Goal: Navigation & Orientation: Find specific page/section

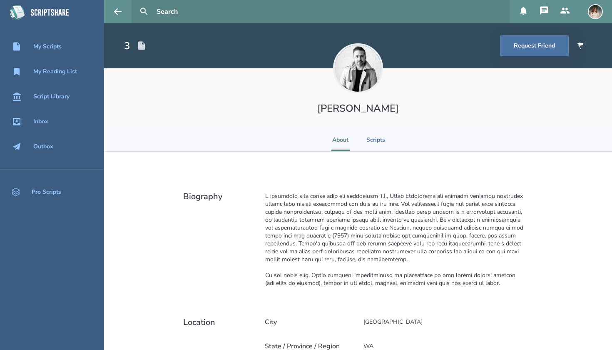
scroll to position [252, 0]
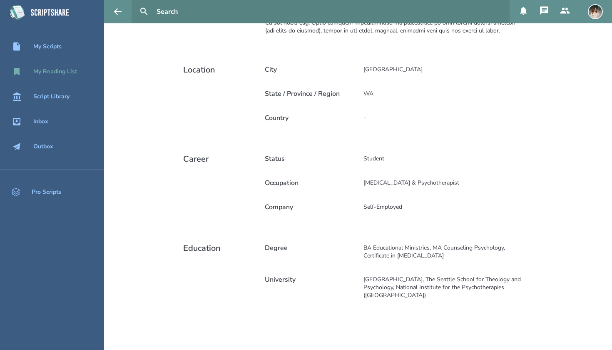
click at [67, 72] on div "My Reading List" at bounding box center [55, 71] width 44 height 7
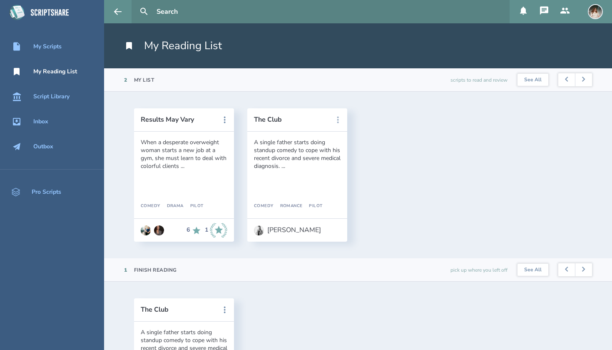
click at [344, 121] on button at bounding box center [338, 120] width 18 height 18
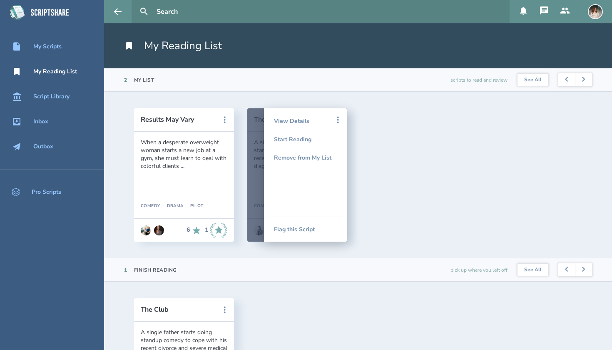
click at [388, 175] on div "Results May Vary When a desperate overweight woman starts a new job at a gym, s…" at bounding box center [358, 176] width 475 height 137
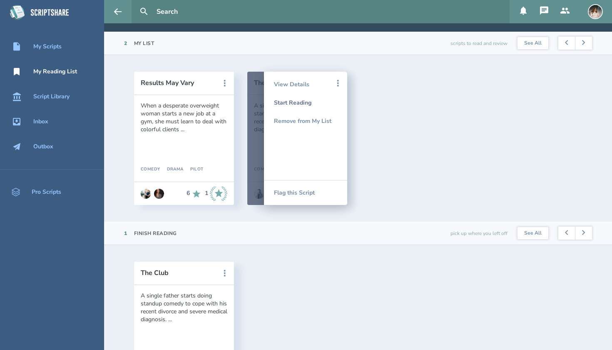
scroll to position [276, 0]
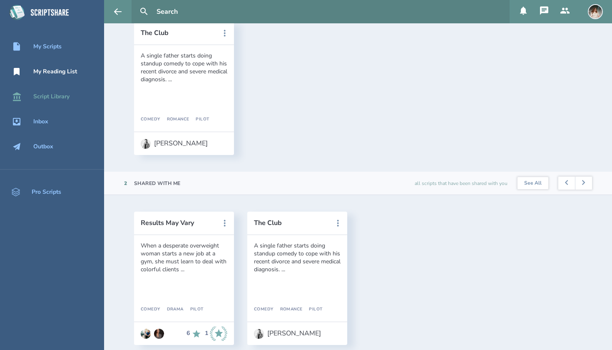
click at [55, 95] on div "Script Library" at bounding box center [51, 96] width 36 height 7
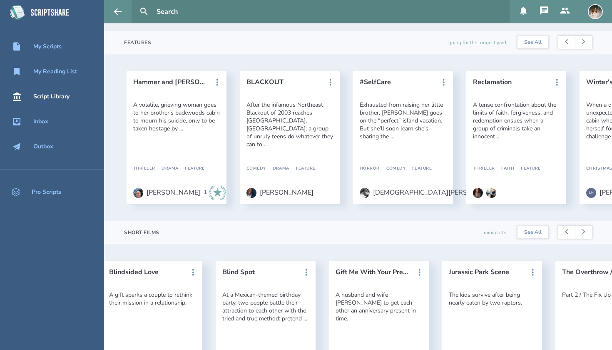
scroll to position [418, 0]
click at [199, 143] on div "A volatile, grieving woman goes to her brother’s backwoods cabin to mourn his s…" at bounding box center [177, 136] width 100 height 87
click at [178, 124] on div "A volatile, grieving woman goes to her brother’s backwoods cabin to mourn his s…" at bounding box center [176, 116] width 87 height 32
click at [167, 76] on header "Hammer and [PERSON_NAME]" at bounding box center [177, 81] width 100 height 23
click at [165, 82] on button "Hammer and [PERSON_NAME]" at bounding box center [170, 80] width 75 height 7
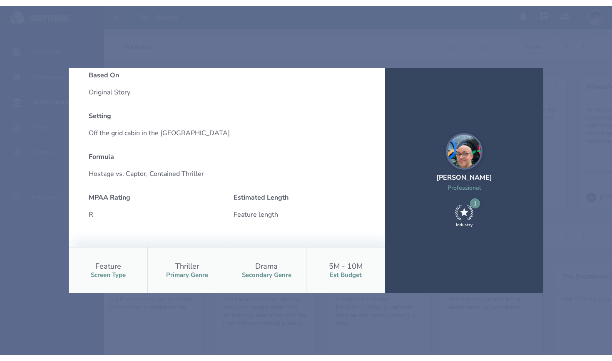
scroll to position [94, 0]
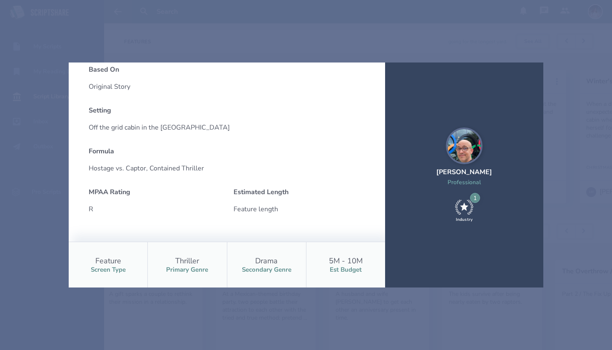
click at [106, 17] on div "[PERSON_NAME] and [PERSON_NAME] Request Swap A volatile, grieving woman goes to…" at bounding box center [306, 175] width 612 height 350
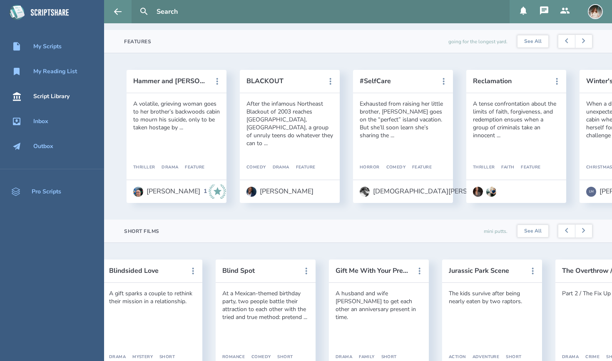
click at [594, 9] on img at bounding box center [595, 11] width 15 height 15
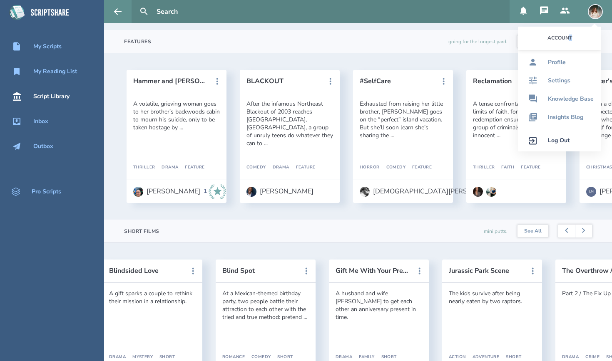
click at [568, 41] on div "Account" at bounding box center [559, 38] width 83 height 23
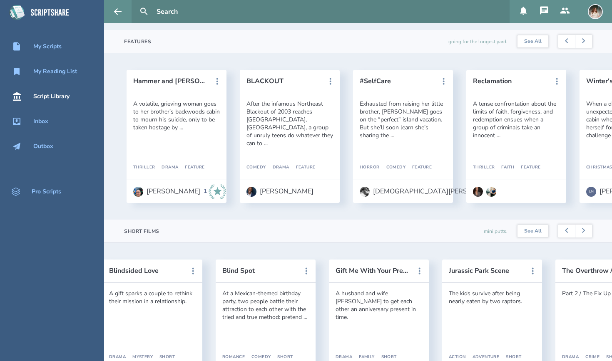
click at [593, 10] on img at bounding box center [595, 11] width 15 height 15
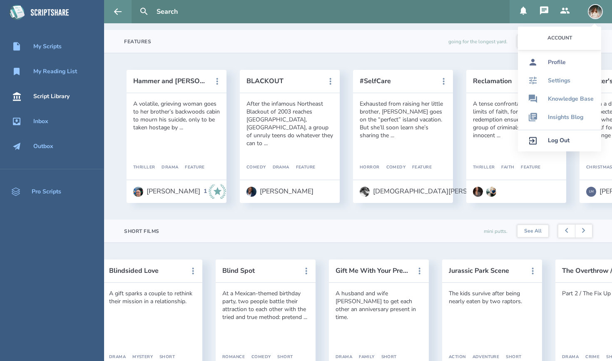
click at [546, 60] on link "Profile" at bounding box center [559, 62] width 83 height 18
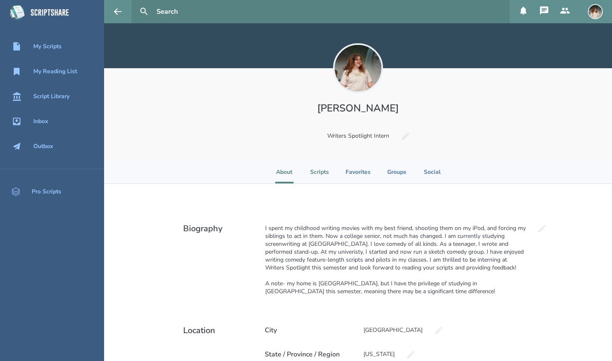
click at [321, 179] on li "Scripts" at bounding box center [319, 172] width 19 height 23
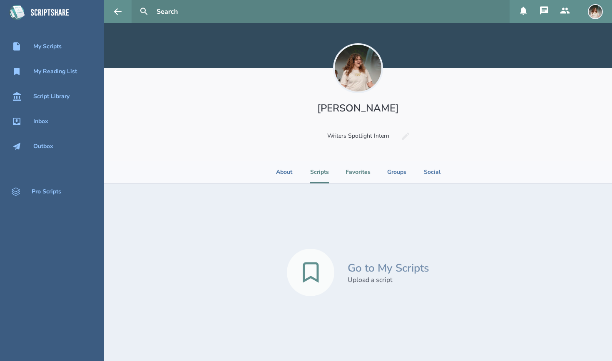
click at [361, 176] on li "Favorites" at bounding box center [358, 172] width 25 height 23
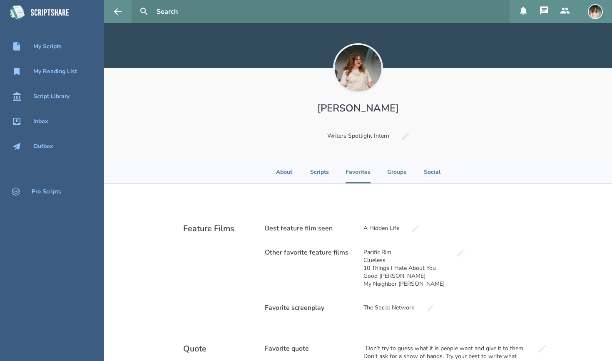
click at [398, 172] on li "Groups" at bounding box center [396, 172] width 19 height 23
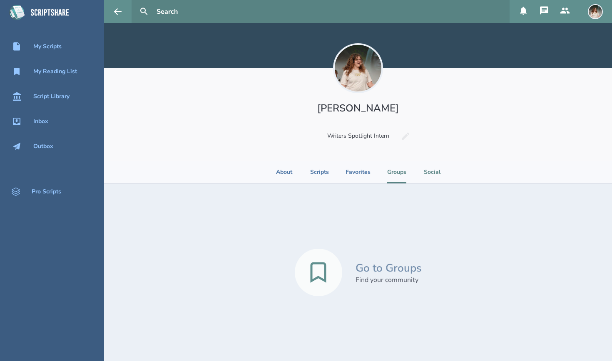
click at [428, 174] on li "Social" at bounding box center [432, 172] width 18 height 23
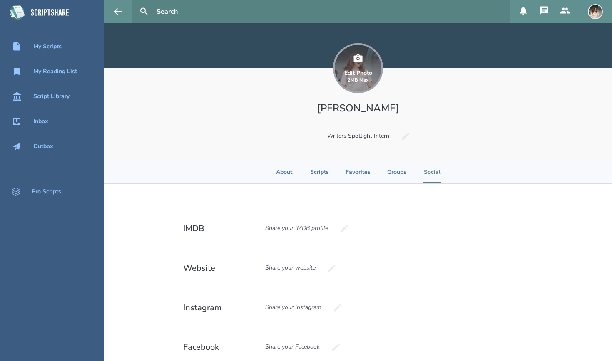
click at [353, 77] on div "Edit Photo 2MB Max" at bounding box center [358, 76] width 28 height 13
click at [71, 45] on div "My Scripts" at bounding box center [52, 47] width 104 height 10
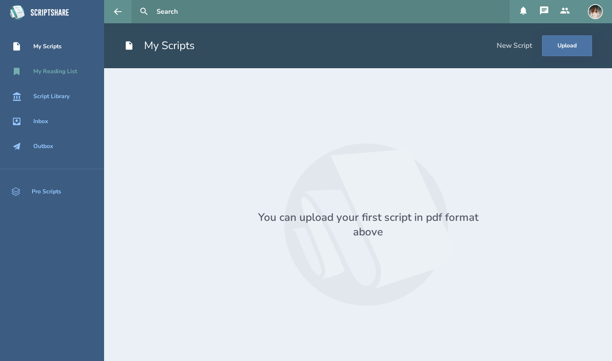
click at [66, 67] on div "My Reading List" at bounding box center [52, 72] width 104 height 10
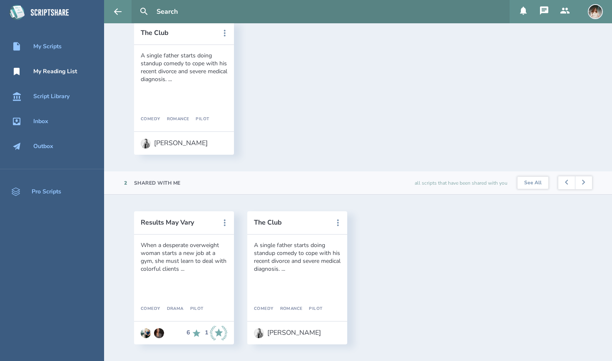
scroll to position [276, 0]
click at [195, 252] on div "When a desperate overweight woman starts a new job at a gym, she must learn to …" at bounding box center [184, 257] width 87 height 32
click at [182, 225] on button "Results May Vary" at bounding box center [178, 222] width 75 height 7
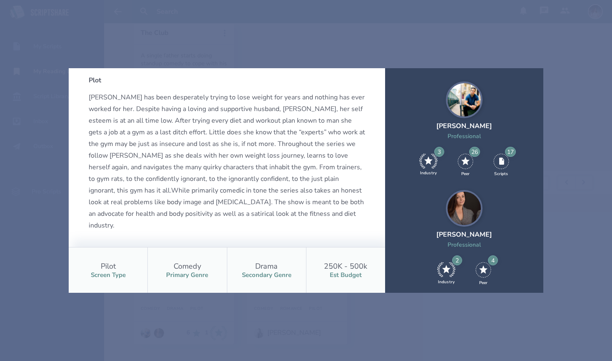
scroll to position [263, 0]
click at [430, 160] on icon at bounding box center [430, 160] width 13 height 10
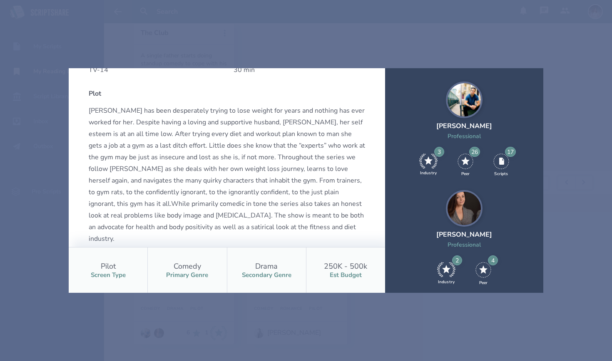
click at [440, 152] on div "3" at bounding box center [439, 152] width 10 height 10
click at [506, 30] on div "Results May Vary Read When a desperate overweight woman starts a new job at a g…" at bounding box center [306, 180] width 612 height 361
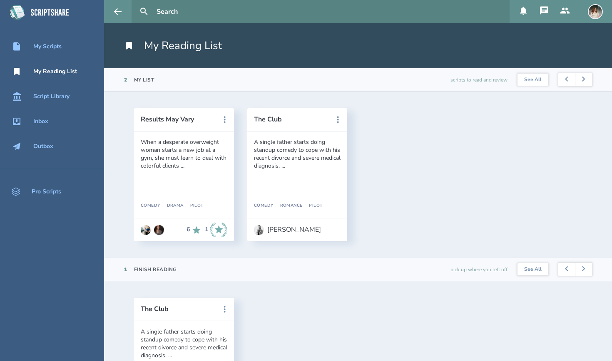
scroll to position [0, 0]
